Goal: Transaction & Acquisition: Download file/media

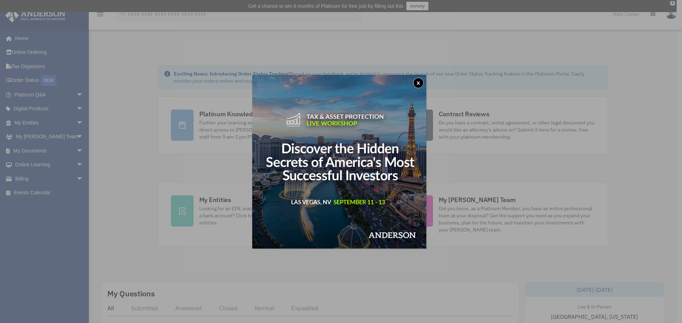
drag, startPoint x: 416, startPoint y: 82, endPoint x: 420, endPoint y: 84, distance: 4.1
click at [416, 82] on button "x" at bounding box center [418, 83] width 11 height 11
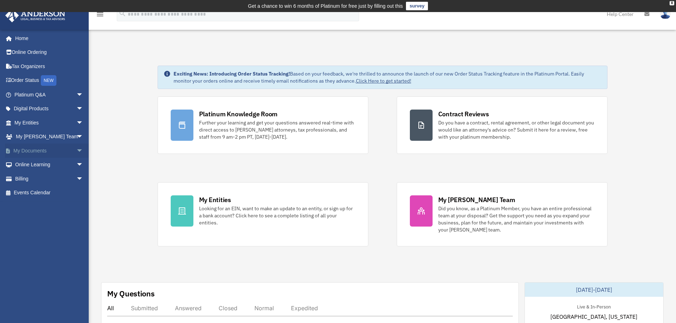
click at [76, 149] on span "arrow_drop_down" at bounding box center [83, 151] width 14 height 15
click at [48, 192] on link "Forms Library" at bounding box center [52, 193] width 84 height 14
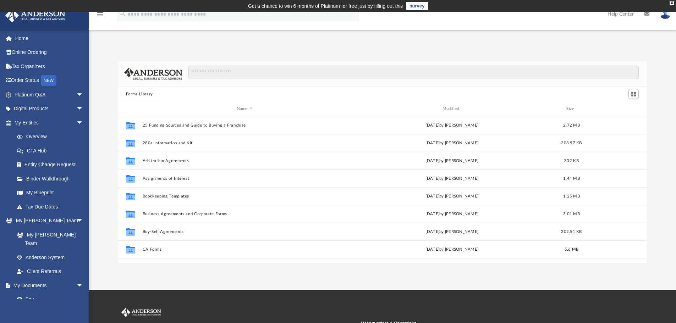
scroll to position [156, 523]
click at [219, 73] on input "Search files and folders" at bounding box center [414, 72] width 450 height 13
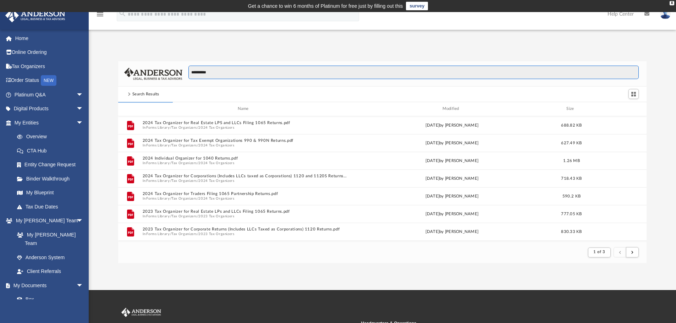
type input "**********"
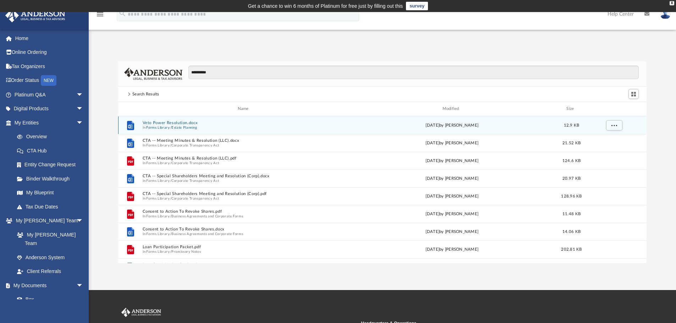
click at [180, 121] on button "Veto Power Resolution.docx" at bounding box center [244, 123] width 204 height 5
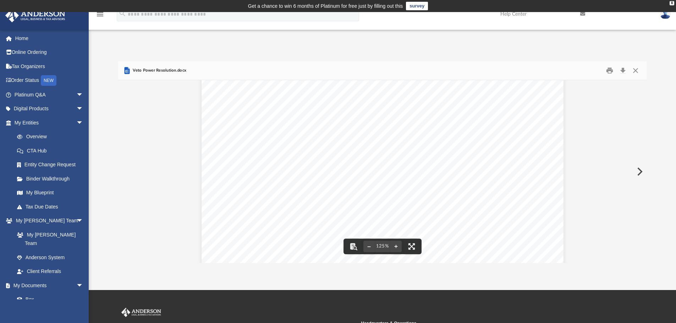
scroll to position [0, 0]
click at [622, 69] on button "Download" at bounding box center [623, 70] width 13 height 11
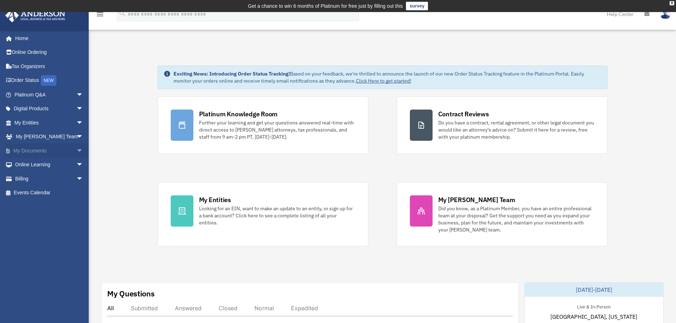
click at [76, 150] on span "arrow_drop_down" at bounding box center [83, 151] width 14 height 15
click at [45, 193] on link "Forms Library" at bounding box center [52, 193] width 84 height 14
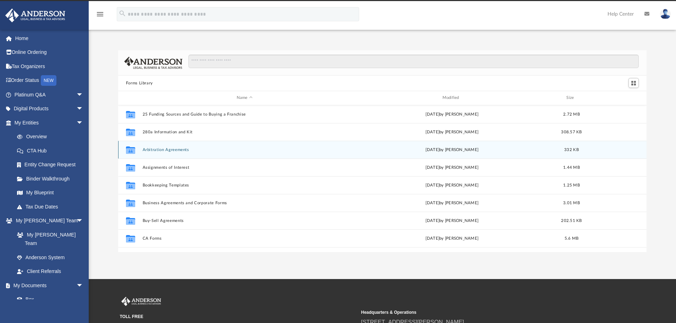
scroll to position [156, 523]
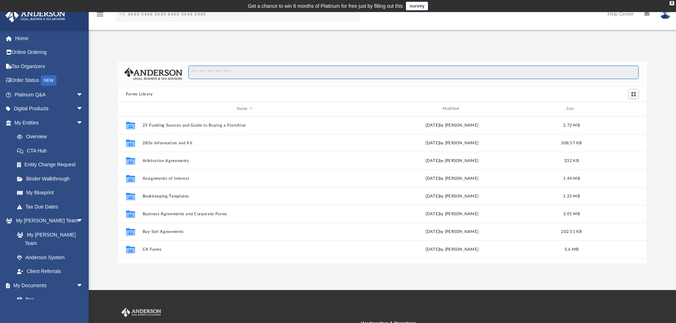
click at [218, 72] on input "Search files and folders" at bounding box center [414, 72] width 450 height 13
type input "**********"
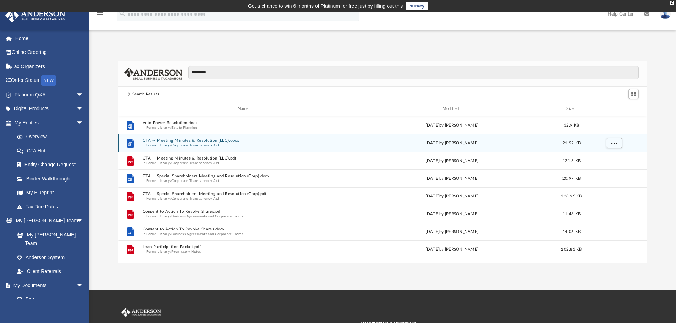
click at [190, 140] on button "CTA -- Meeting Minutes & Resolution (LLC).docx" at bounding box center [244, 140] width 204 height 5
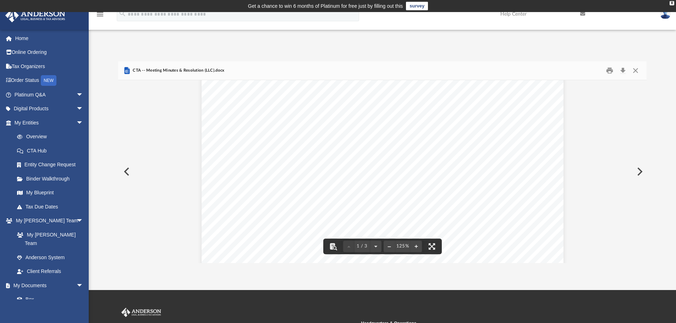
scroll to position [0, 0]
click at [639, 172] on button "Preview" at bounding box center [640, 172] width 16 height 20
click at [625, 70] on button "Download" at bounding box center [623, 70] width 13 height 11
